Goal: Task Accomplishment & Management: Manage account settings

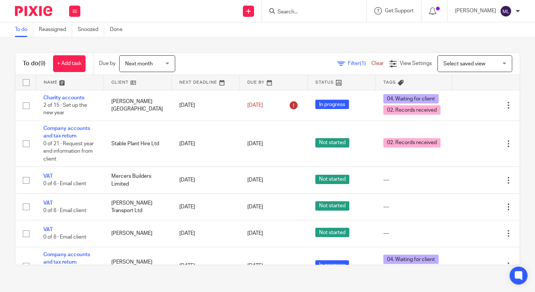
click at [297, 12] on input "Search" at bounding box center [310, 12] width 67 height 7
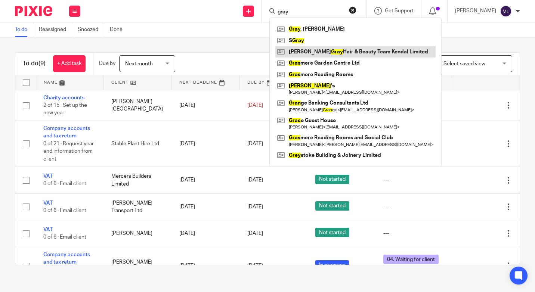
type input "gray"
click at [340, 53] on link at bounding box center [355, 51] width 160 height 11
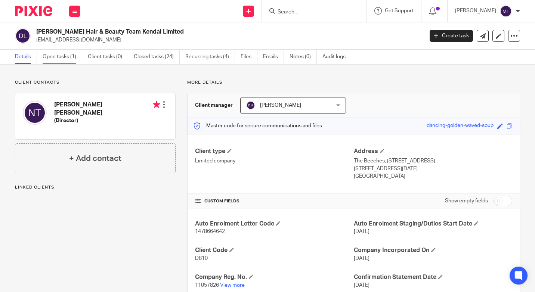
click at [64, 59] on link "Open tasks (1)" at bounding box center [63, 57] width 40 height 15
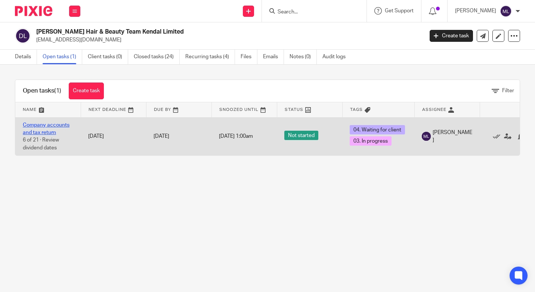
click at [49, 133] on link "Company accounts and tax return" at bounding box center [46, 129] width 47 height 13
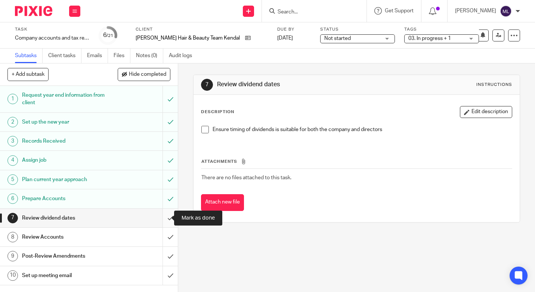
click at [164, 217] on input "submit" at bounding box center [89, 218] width 178 height 19
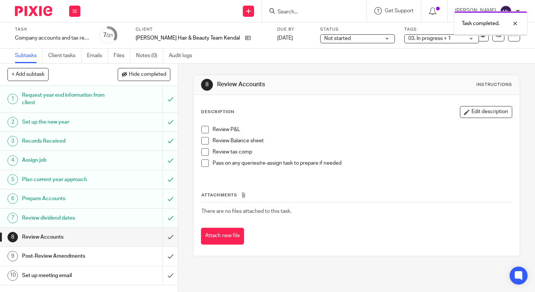
click at [459, 38] on div "03. In progress + 1" at bounding box center [441, 38] width 75 height 9
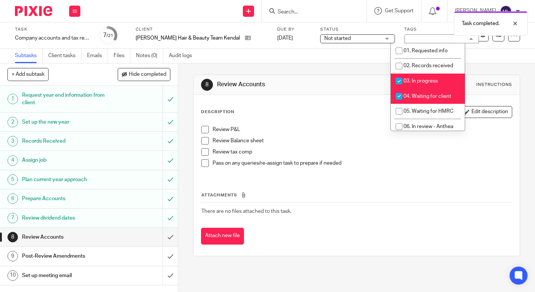
click at [400, 82] on input "checkbox" at bounding box center [399, 81] width 14 height 14
checkbox input "false"
click at [398, 96] on input "checkbox" at bounding box center [399, 96] width 14 height 14
checkbox input "false"
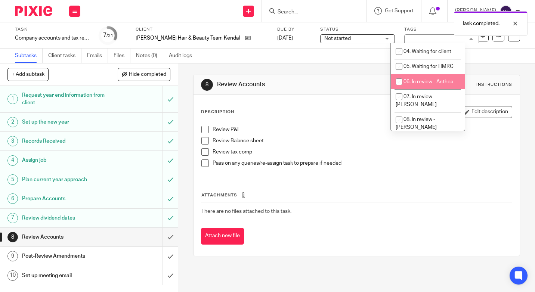
scroll to position [60, 0]
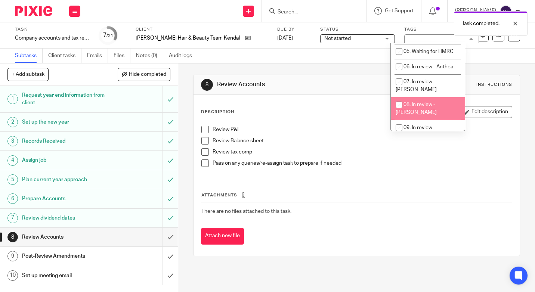
click at [399, 98] on input "checkbox" at bounding box center [399, 105] width 14 height 14
checkbox input "true"
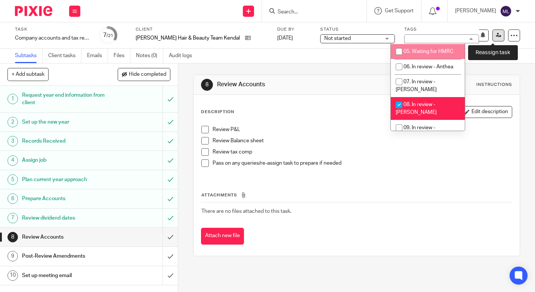
click at [496, 35] on icon at bounding box center [499, 36] width 6 height 6
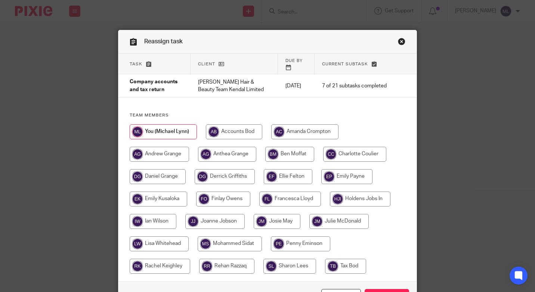
click at [265, 147] on input "radio" at bounding box center [289, 154] width 49 height 15
radio input "true"
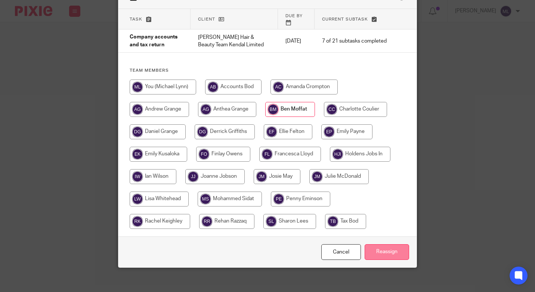
click at [396, 244] on input "Reassign" at bounding box center [387, 252] width 44 height 16
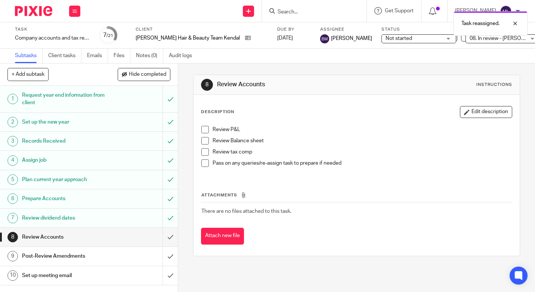
click at [26, 11] on img at bounding box center [33, 11] width 37 height 10
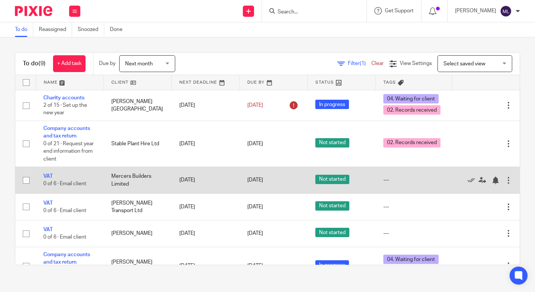
scroll to position [128, 0]
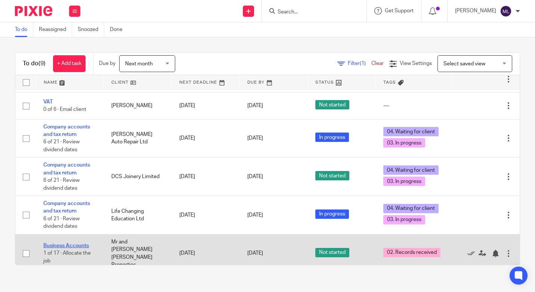
click at [56, 243] on link "Business Accounts" at bounding box center [66, 245] width 46 height 5
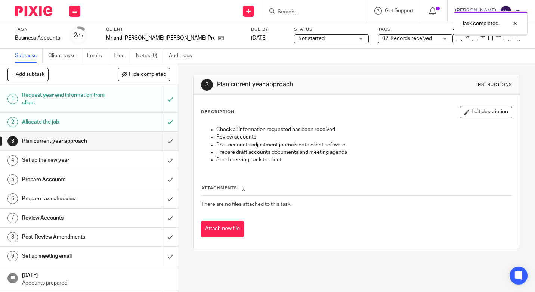
click at [163, 161] on input "submit" at bounding box center [89, 160] width 178 height 19
click at [163, 141] on input "submit" at bounding box center [89, 141] width 178 height 19
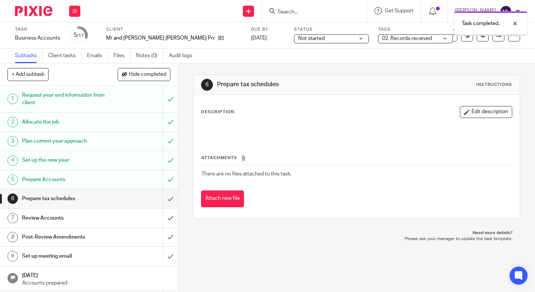
drag, startPoint x: 0, startPoint y: 0, endPoint x: 406, endPoint y: 40, distance: 407.7
click at [406, 40] on div "02. Records received" at bounding box center [415, 38] width 75 height 9
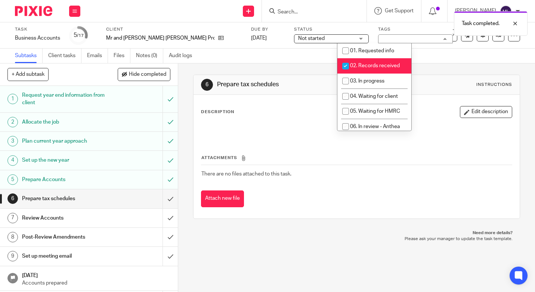
drag, startPoint x: 347, startPoint y: 66, endPoint x: 346, endPoint y: 84, distance: 18.3
click at [347, 66] on input "checkbox" at bounding box center [345, 66] width 14 height 14
checkbox input "false"
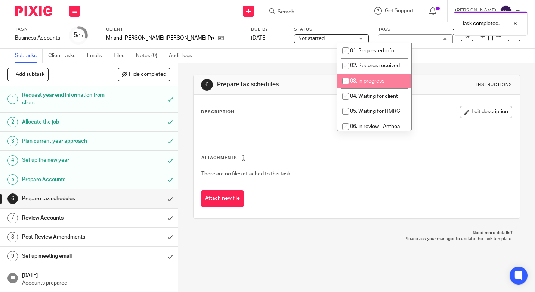
click at [346, 81] on input "checkbox" at bounding box center [345, 81] width 14 height 14
checkbox input "true"
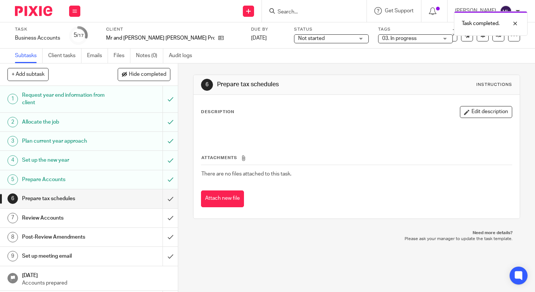
click at [360, 9] on div "Task completed." at bounding box center [398, 21] width 260 height 28
